Goal: Navigation & Orientation: Find specific page/section

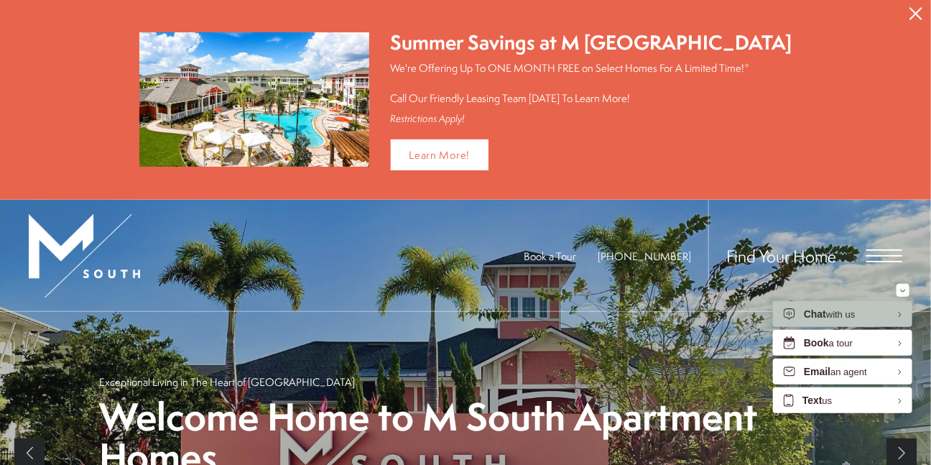
click at [882, 252] on span "Open Menu" at bounding box center [885, 255] width 36 height 13
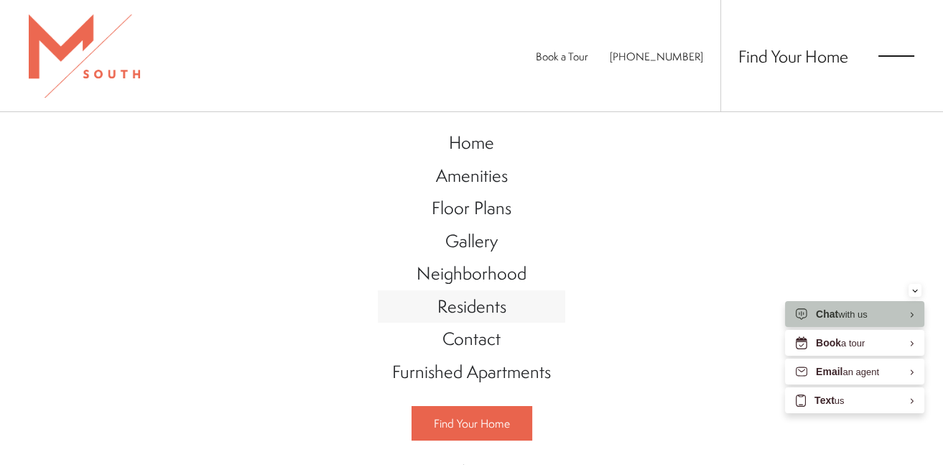
click at [466, 307] on span "Residents" at bounding box center [472, 306] width 69 height 24
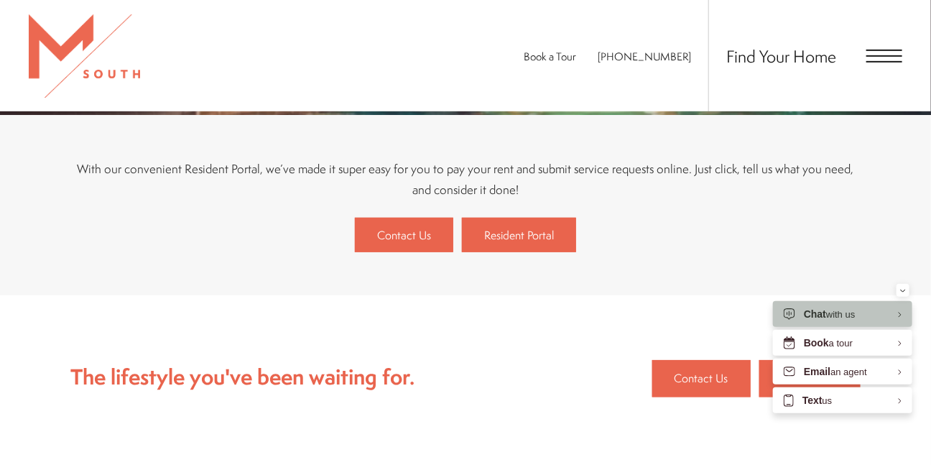
scroll to position [289, 0]
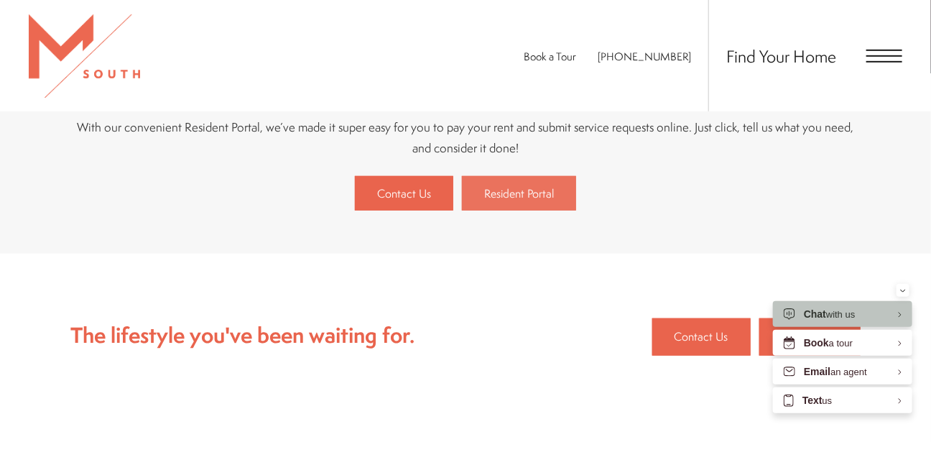
click at [514, 193] on span "Resident Portal" at bounding box center [519, 193] width 70 height 16
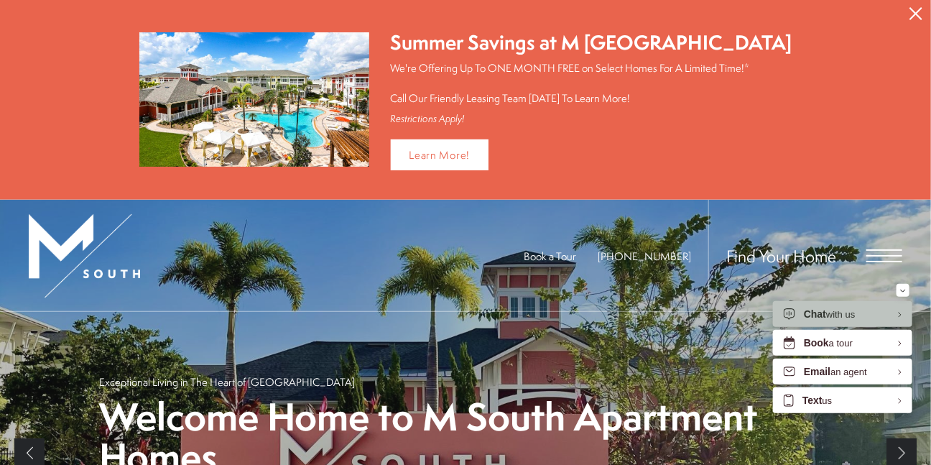
click at [881, 252] on span "Open Menu" at bounding box center [885, 255] width 36 height 13
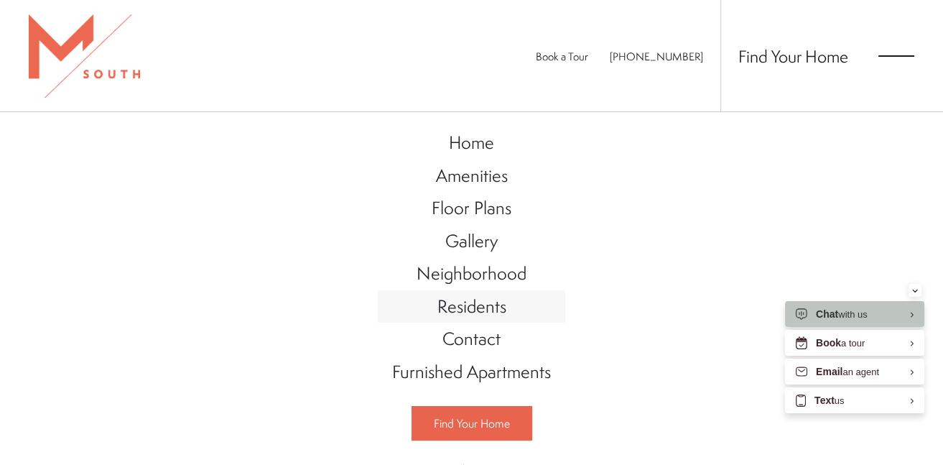
click at [453, 305] on span "Residents" at bounding box center [472, 306] width 69 height 24
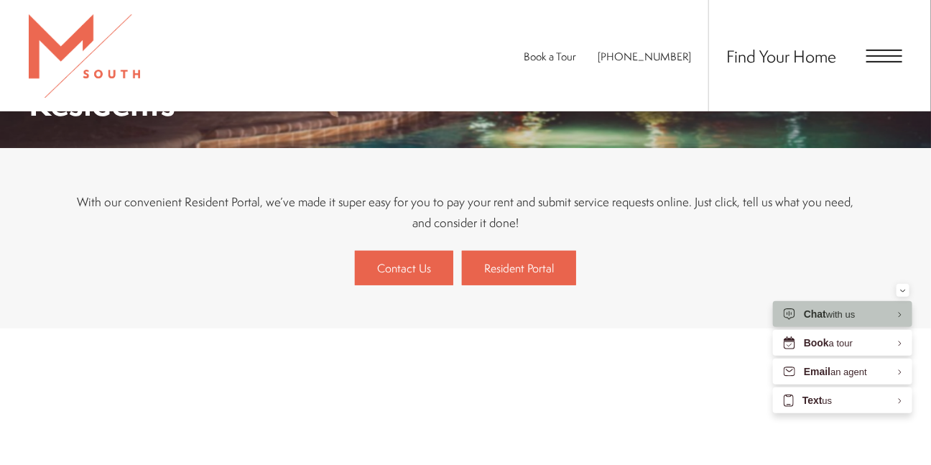
scroll to position [216, 0]
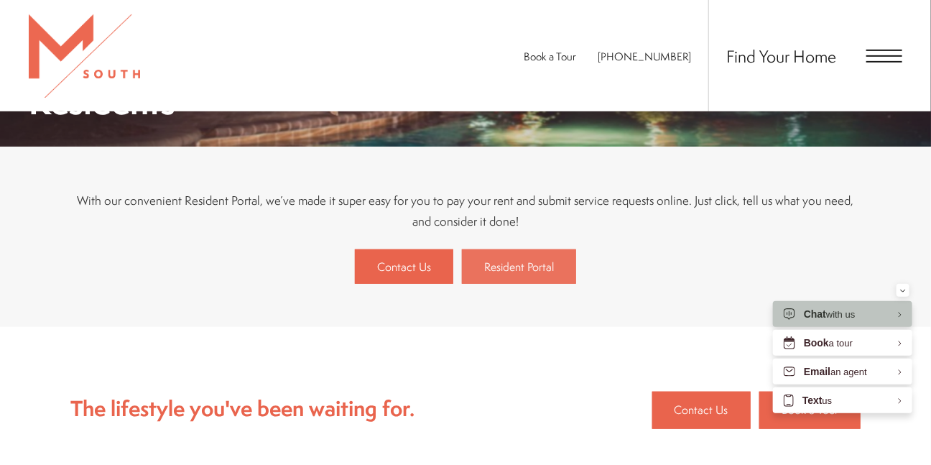
click at [502, 269] on span "Resident Portal" at bounding box center [519, 267] width 70 height 16
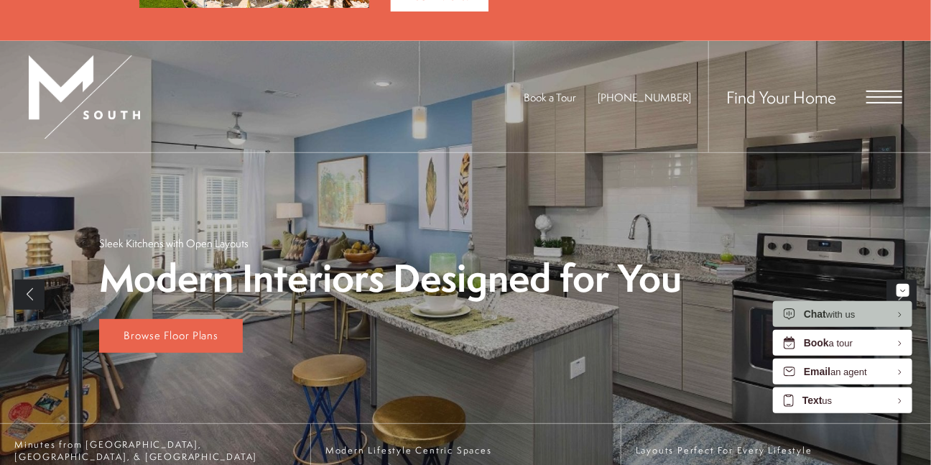
scroll to position [129, 0]
